Goal: Task Accomplishment & Management: Manage account settings

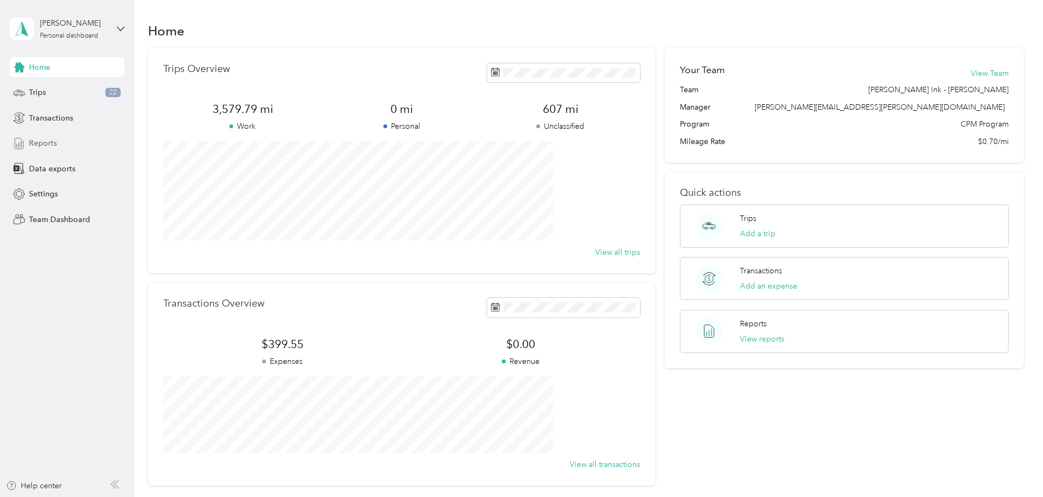
click at [41, 144] on span "Reports" at bounding box center [43, 143] width 28 height 11
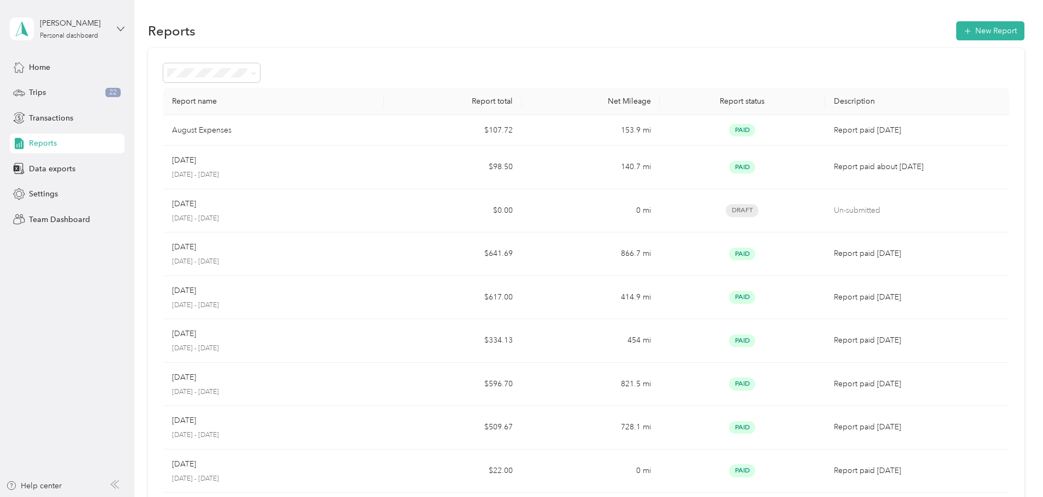
click at [120, 27] on icon at bounding box center [121, 29] width 8 height 8
click at [61, 91] on div "Team dashboard" at bounding box center [186, 84] width 338 height 19
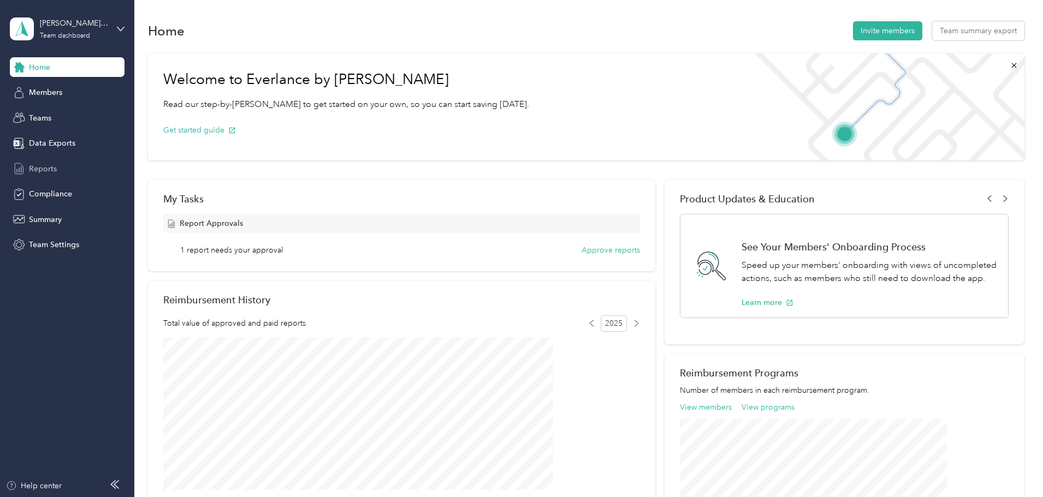
click at [47, 166] on span "Reports" at bounding box center [43, 168] width 28 height 11
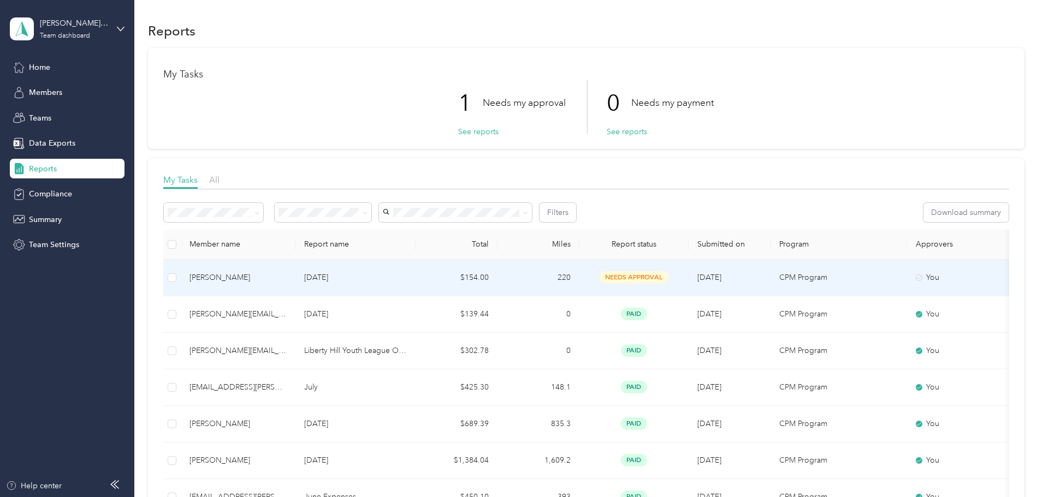
click at [287, 277] on div "[PERSON_NAME]" at bounding box center [237, 278] width 97 height 12
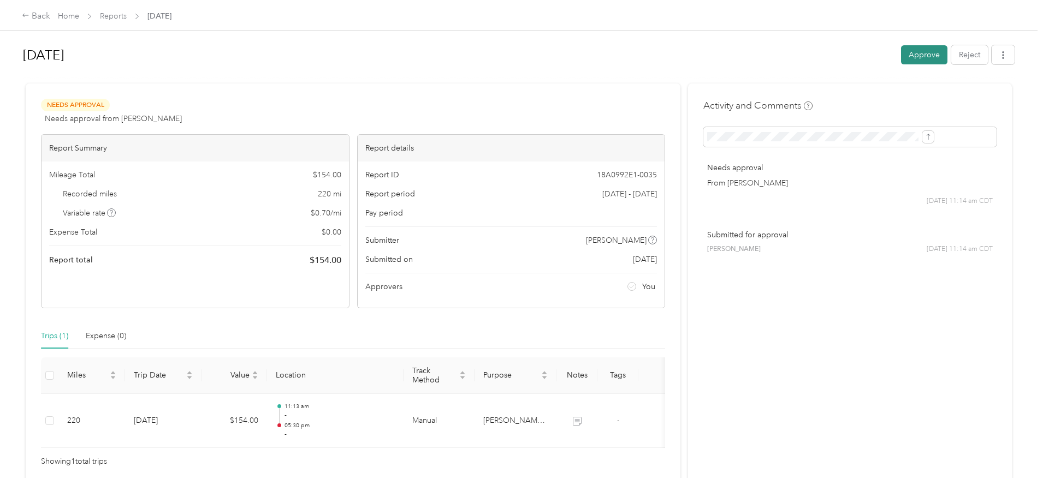
click at [901, 49] on button "Approve" at bounding box center [924, 54] width 46 height 19
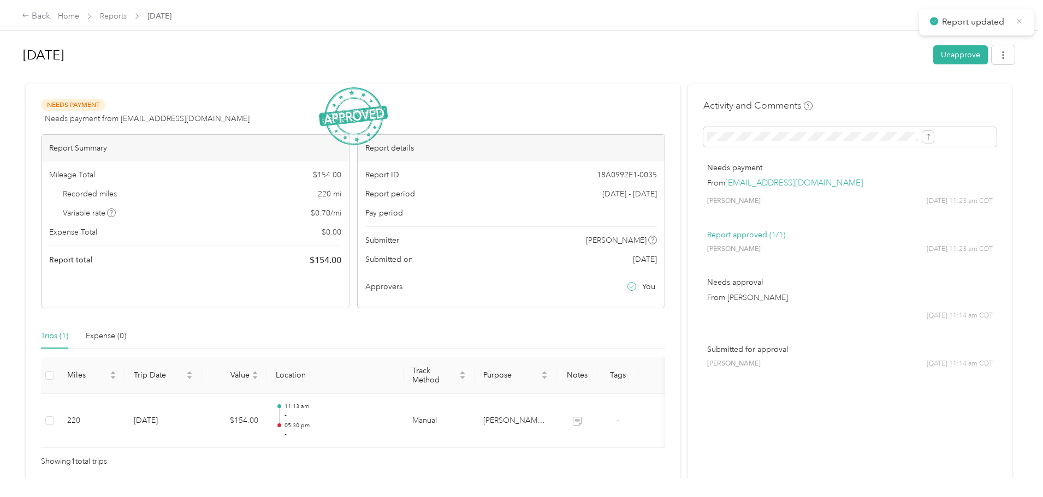
click at [1019, 21] on icon at bounding box center [1019, 21] width 5 height 5
